Goal: Information Seeking & Learning: Learn about a topic

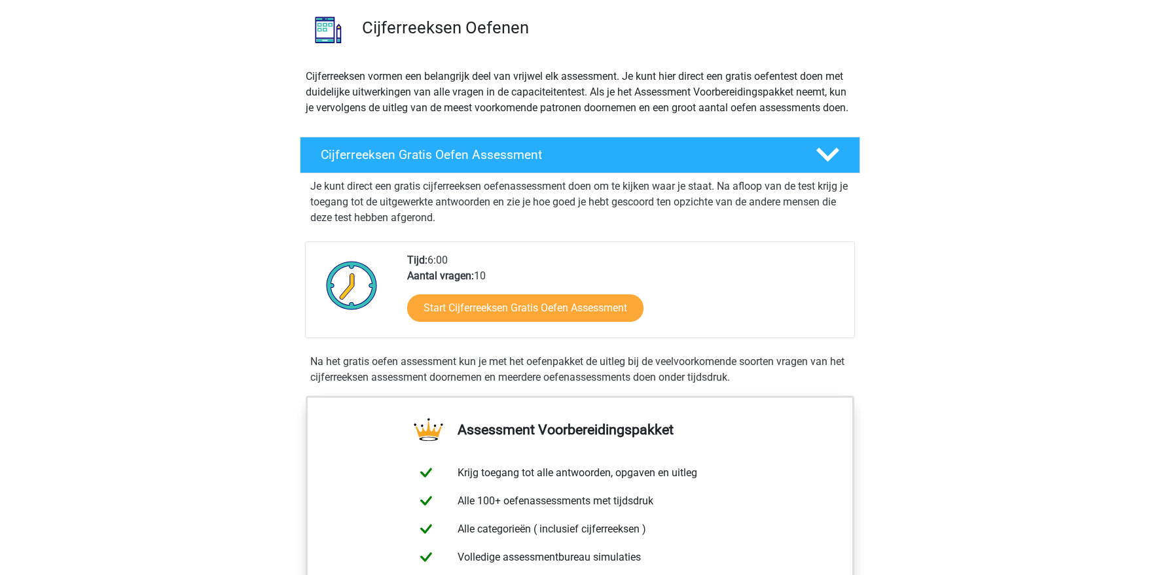
scroll to position [194, 0]
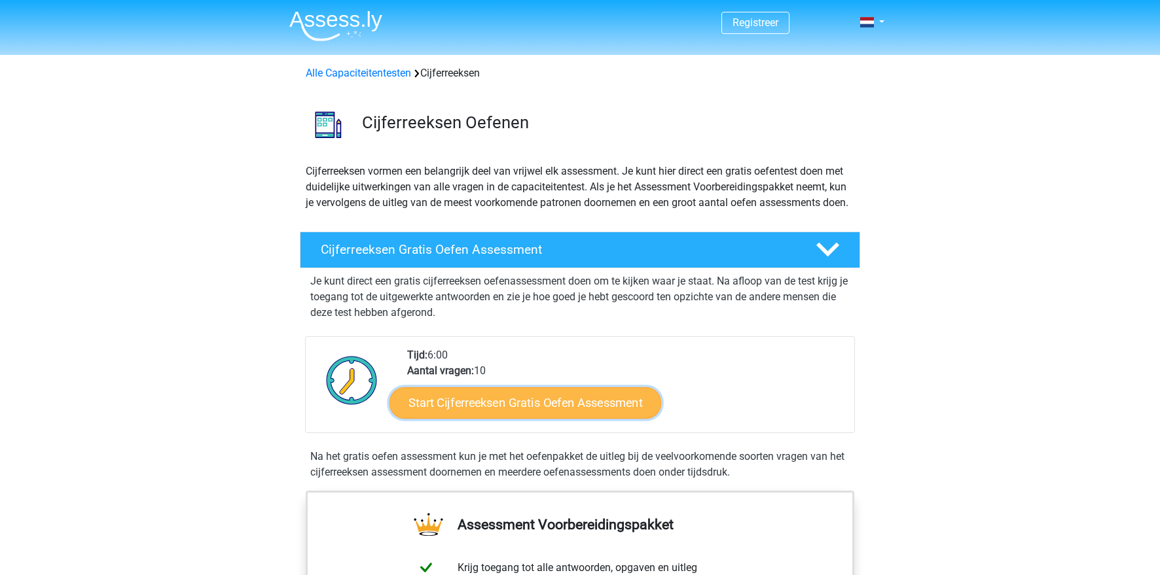
click at [473, 412] on link "Start Cijferreeksen Gratis Oefen Assessment" at bounding box center [525, 402] width 272 height 31
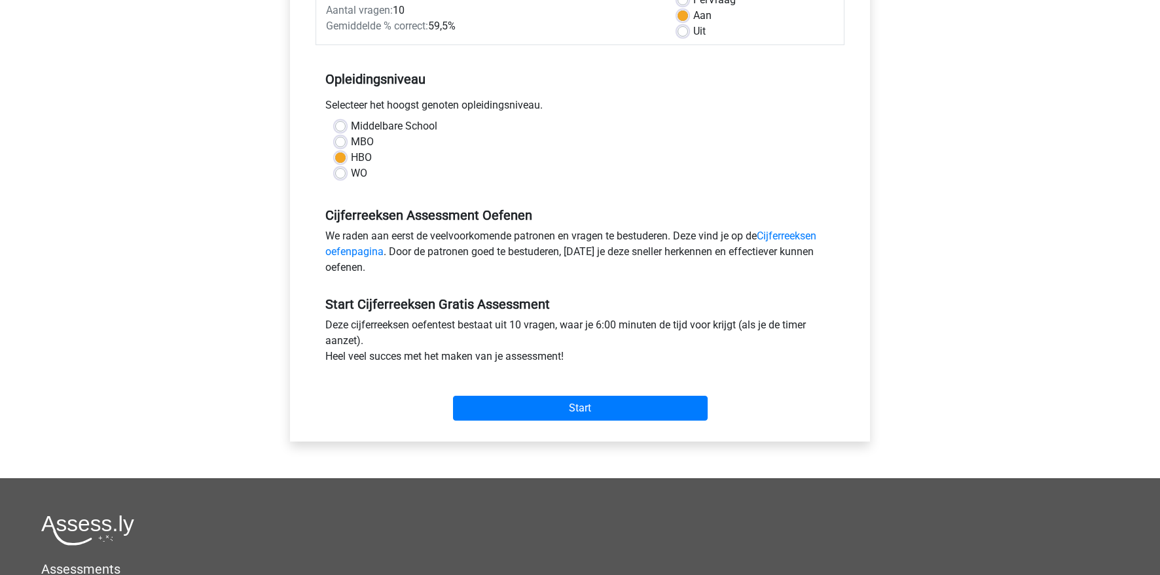
scroll to position [227, 0]
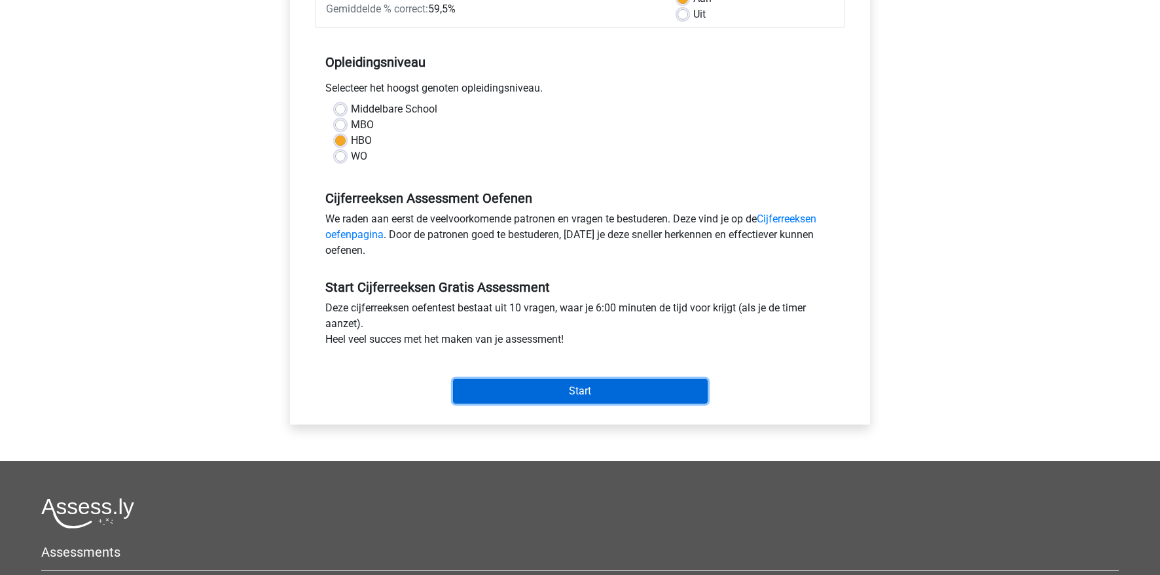
click at [529, 384] on input "Start" at bounding box center [580, 391] width 255 height 25
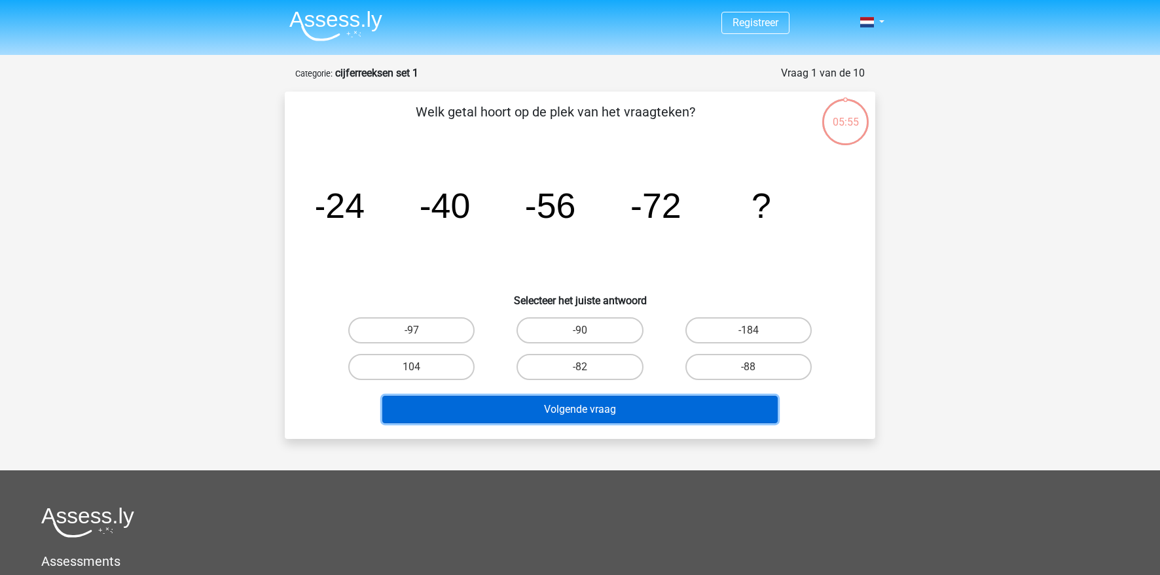
click at [710, 418] on button "Volgende vraag" at bounding box center [580, 409] width 396 height 27
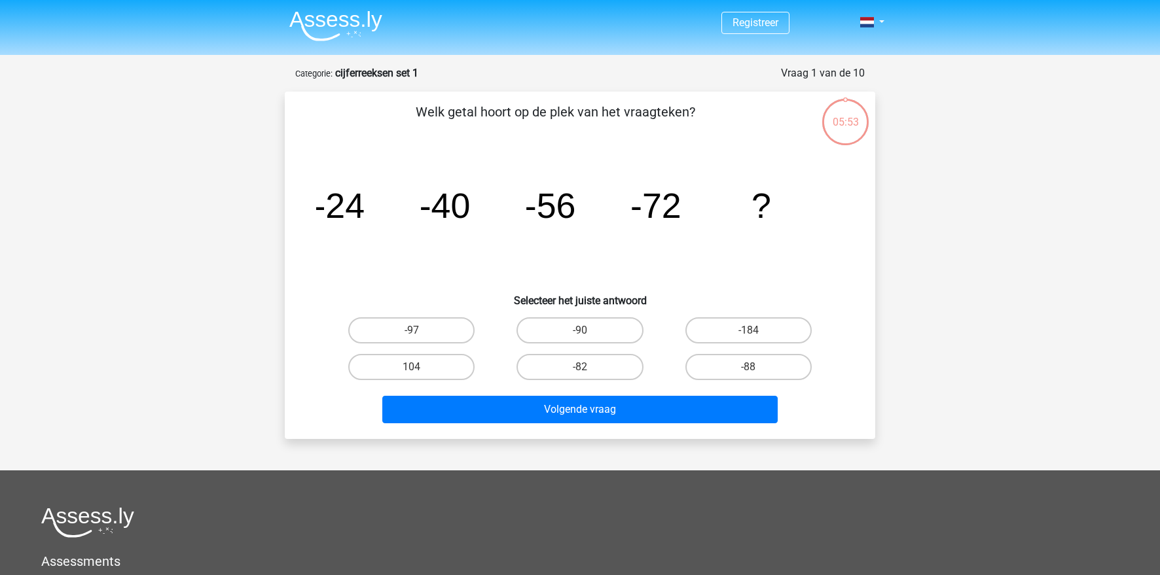
click at [729, 236] on icon "image/svg+xml -24 -40 -56 -72 ?" at bounding box center [580, 218] width 528 height 132
